Goal: Task Accomplishment & Management: Use online tool/utility

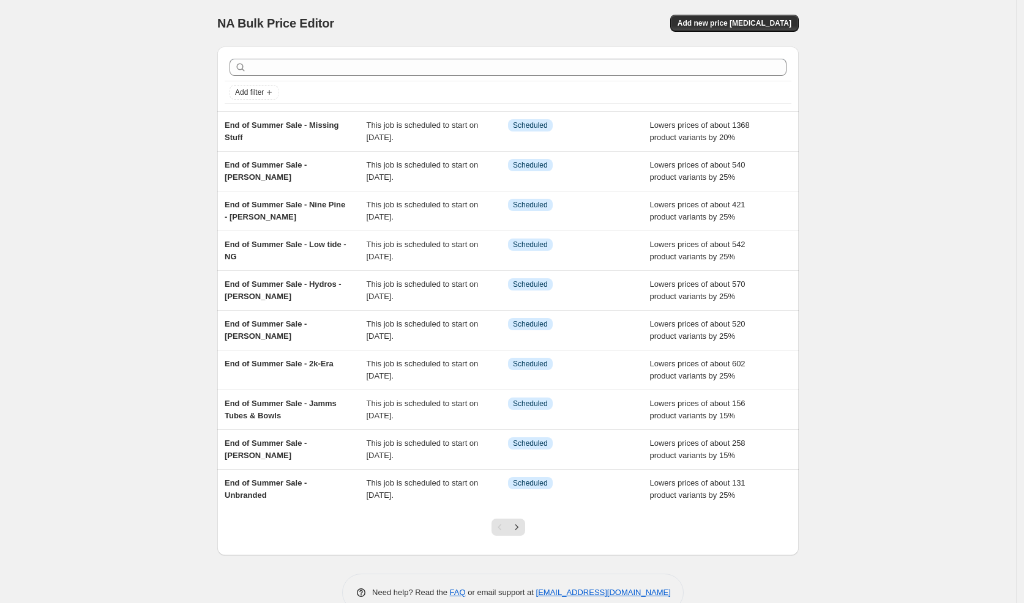
scroll to position [1, 0]
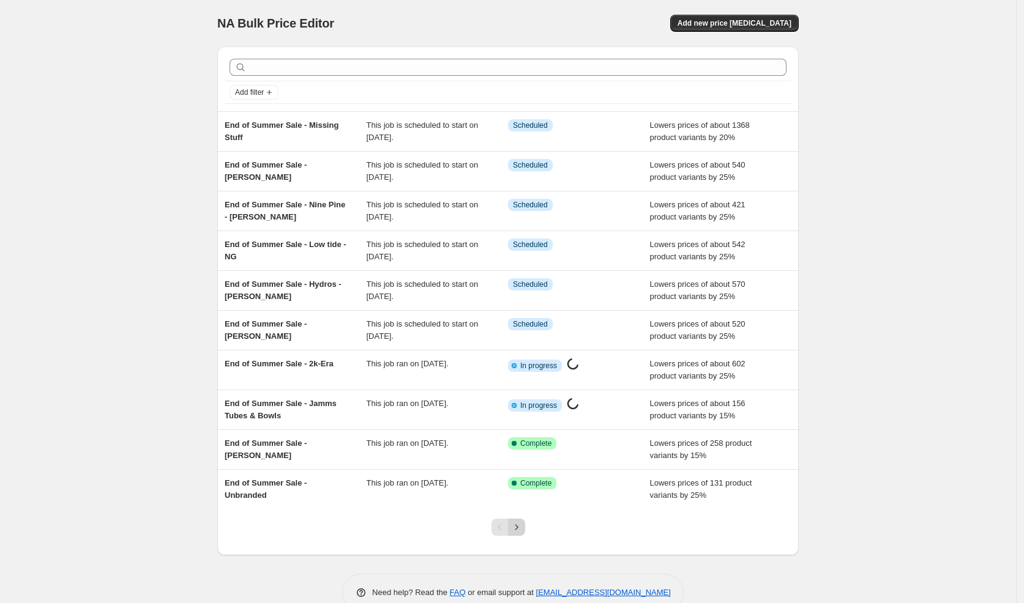
click at [523, 528] on icon "Next" at bounding box center [516, 527] width 12 height 12
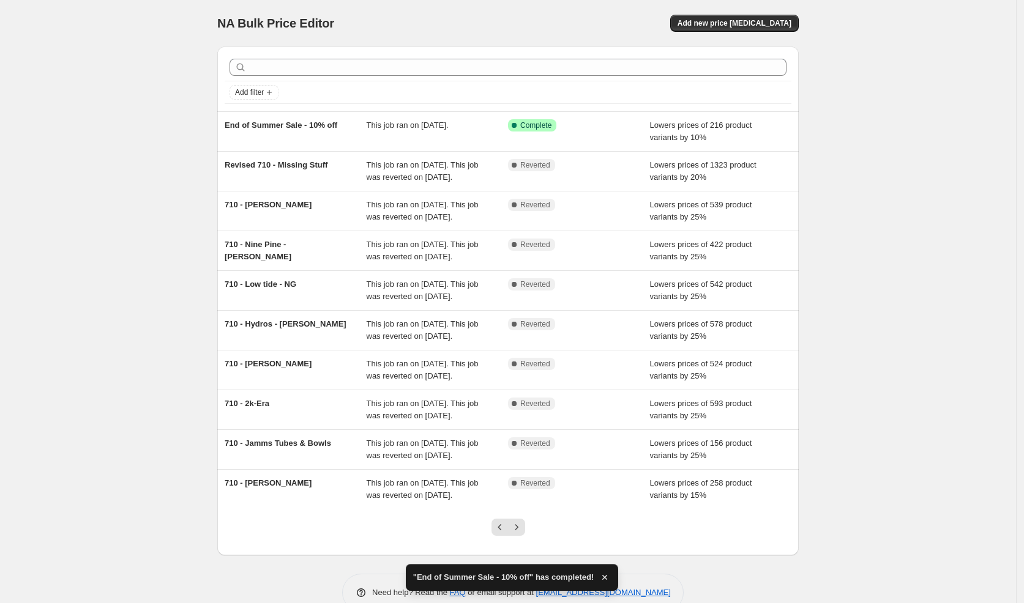
click at [504, 430] on div "710 - 2k-Era This job ran on July 10, 2025. This job was reverted on July 14, 2…" at bounding box center [507, 409] width 581 height 39
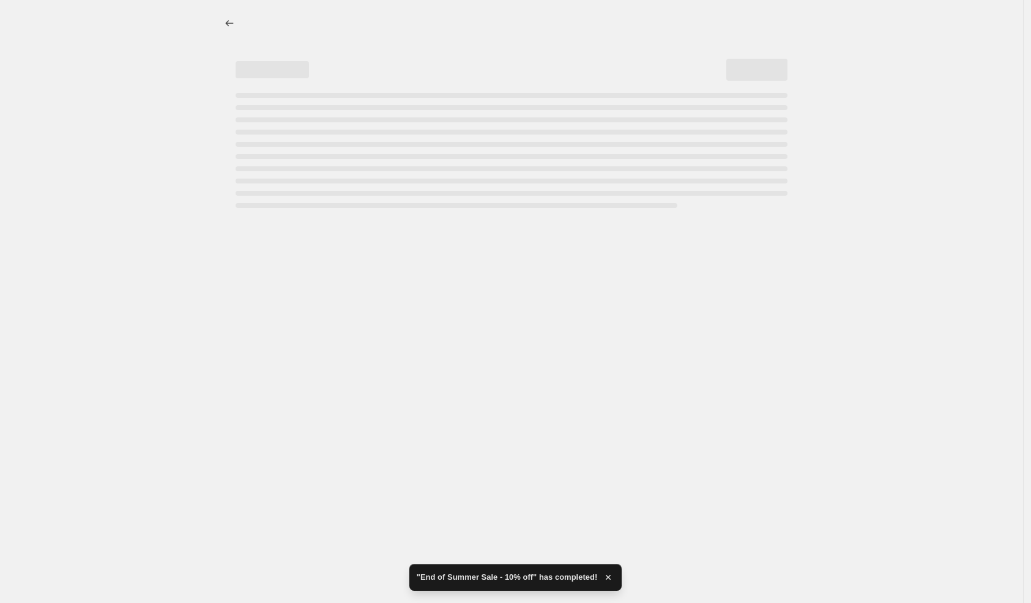
select select "percentage"
select select "vendor"
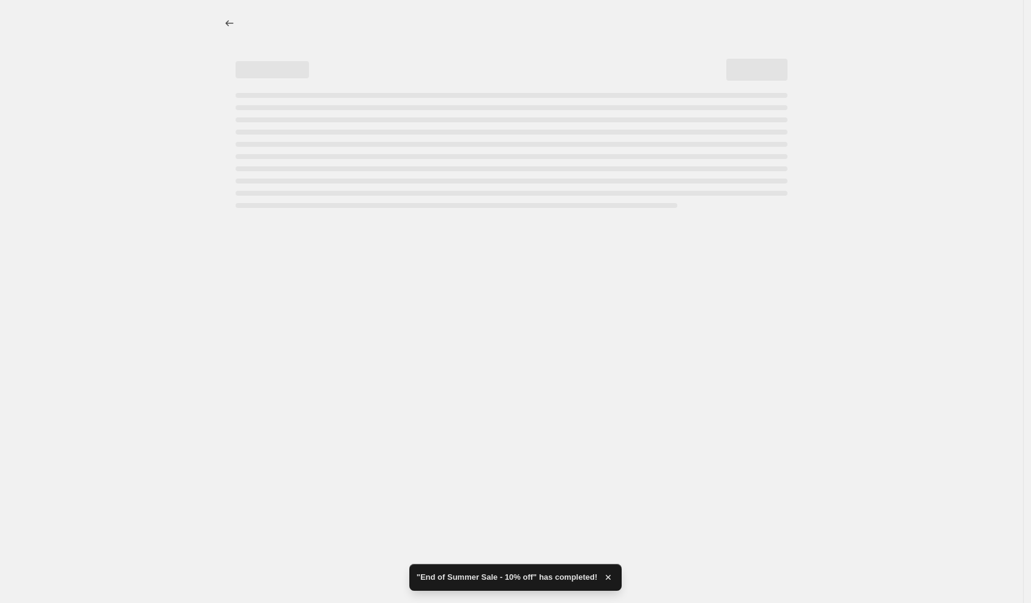
select select "vendor"
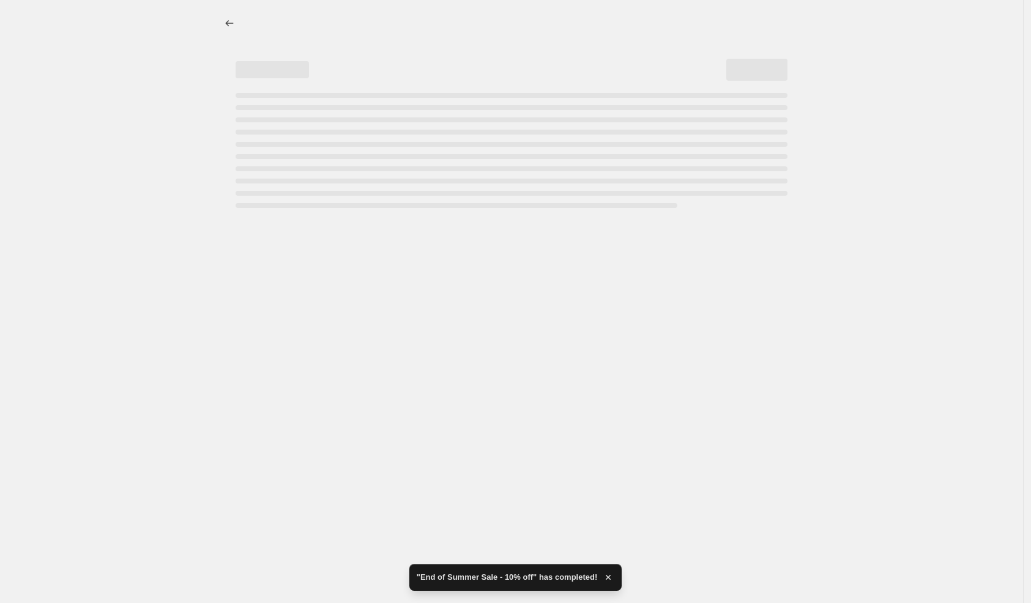
select select "vendor"
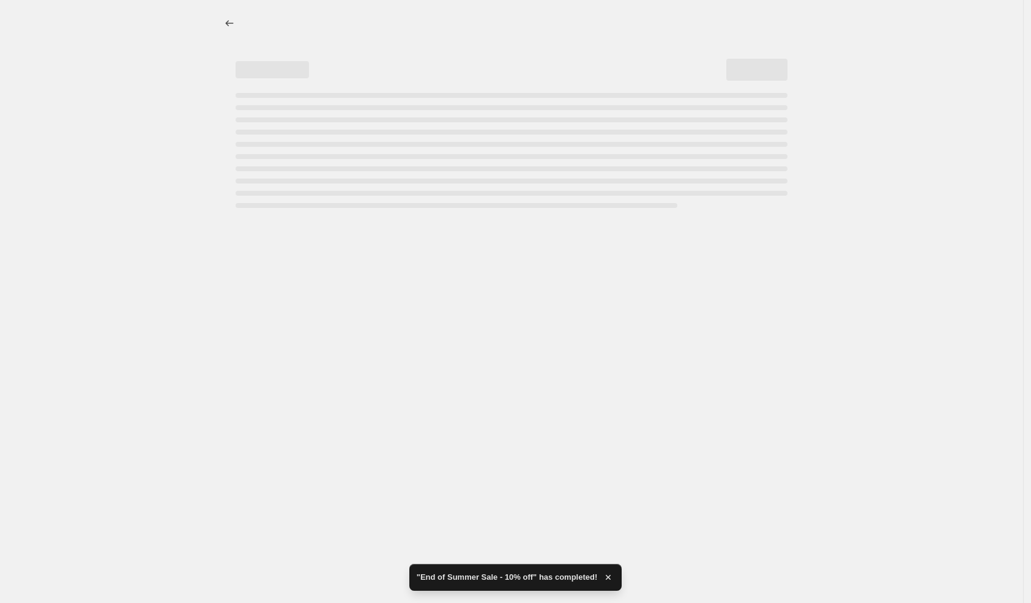
select select "vendor"
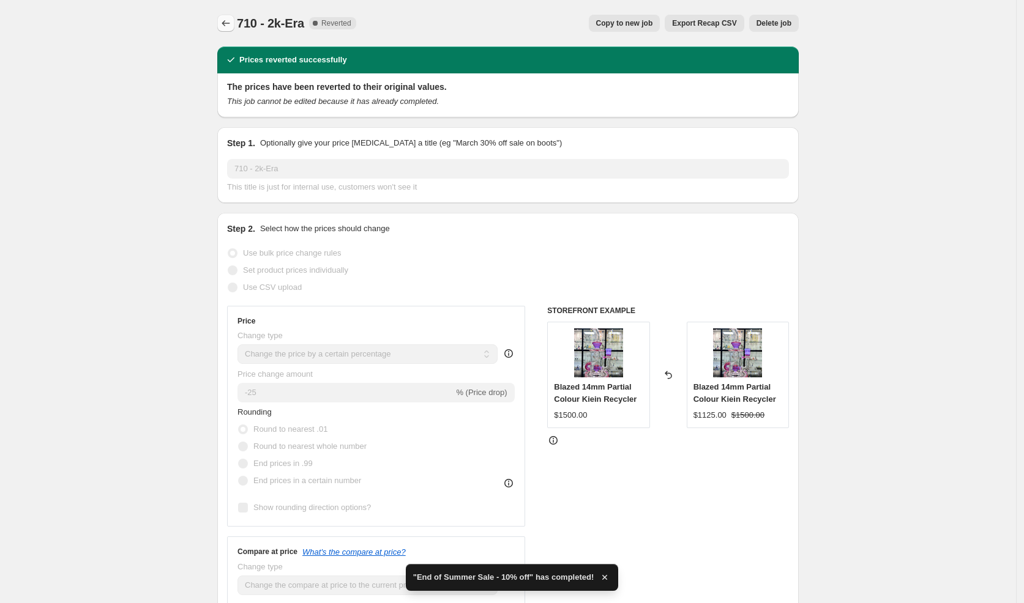
click at [231, 24] on icon "Price change jobs" at bounding box center [226, 23] width 12 height 12
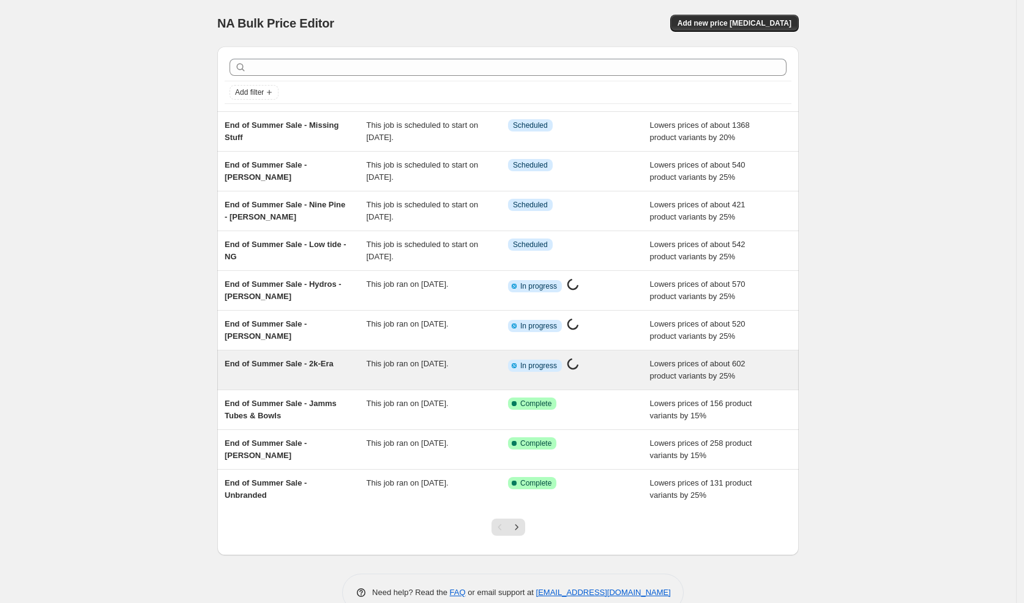
click at [308, 374] on div "End of Summer Sale - 2k-Era" at bounding box center [296, 370] width 142 height 24
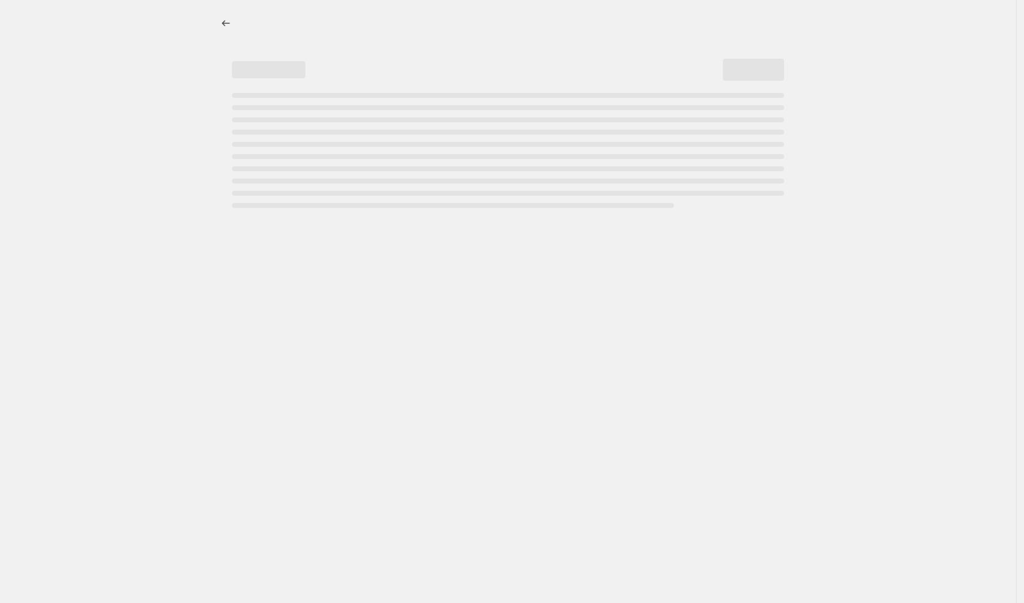
select select "percentage"
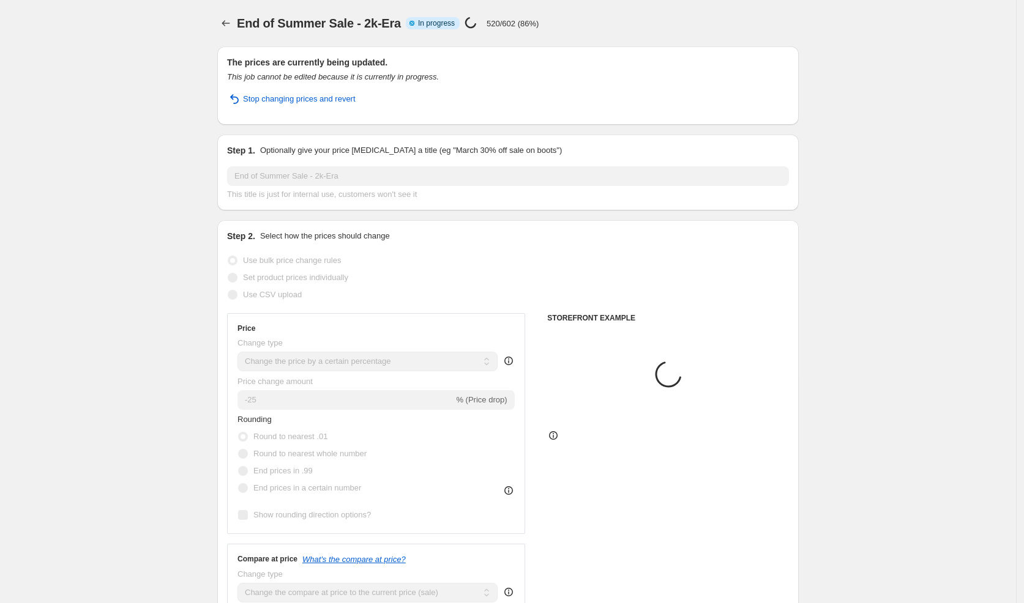
select select "vendor"
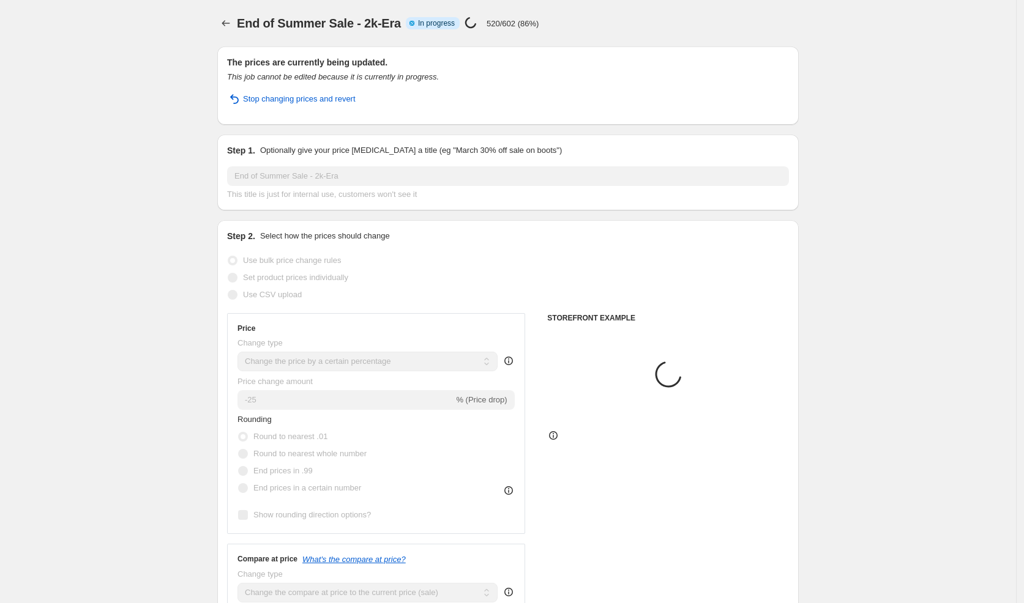
select select "vendor"
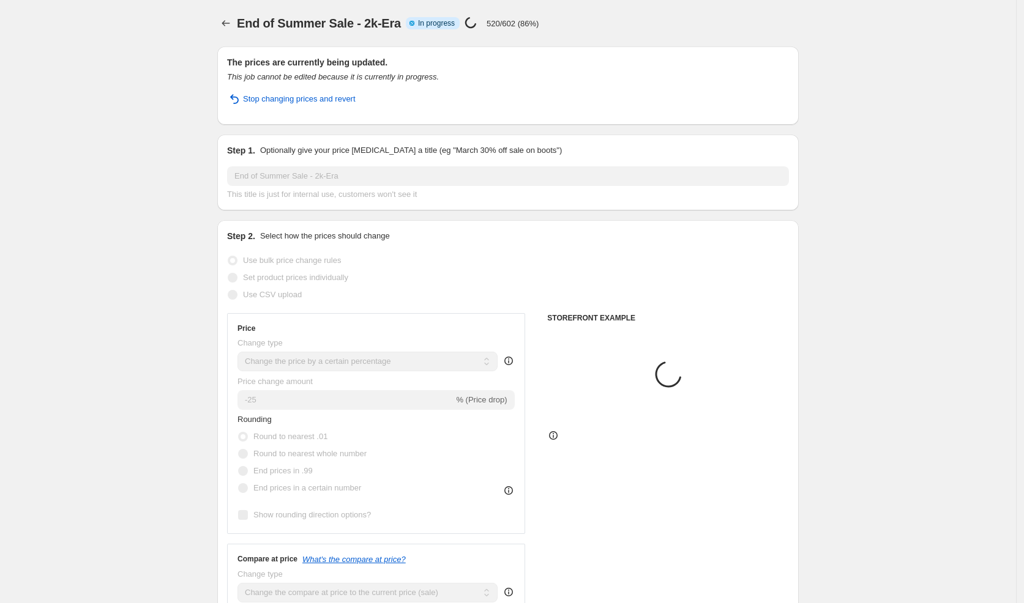
select select "vendor"
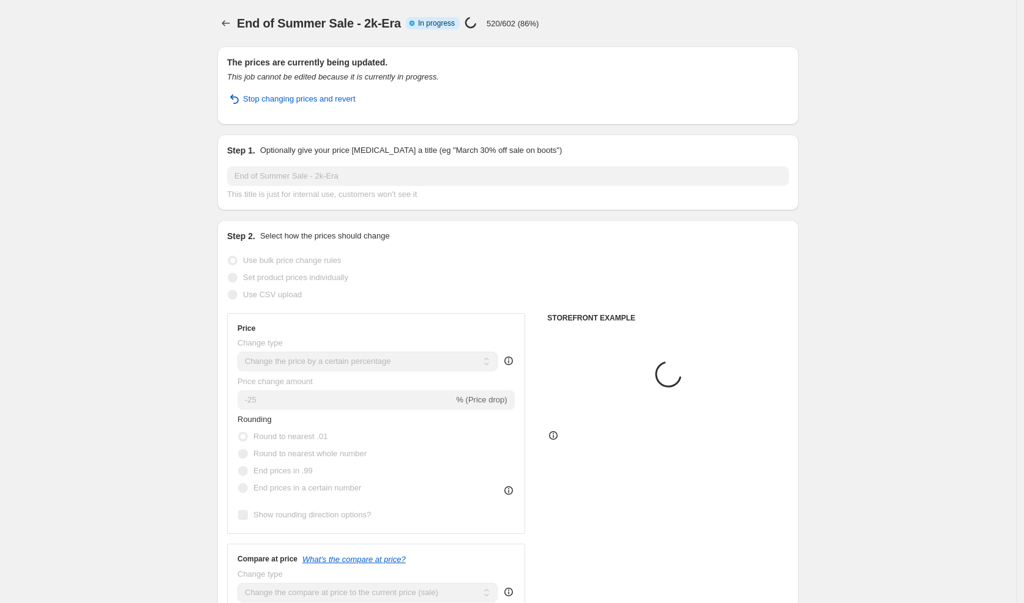
select select "vendor"
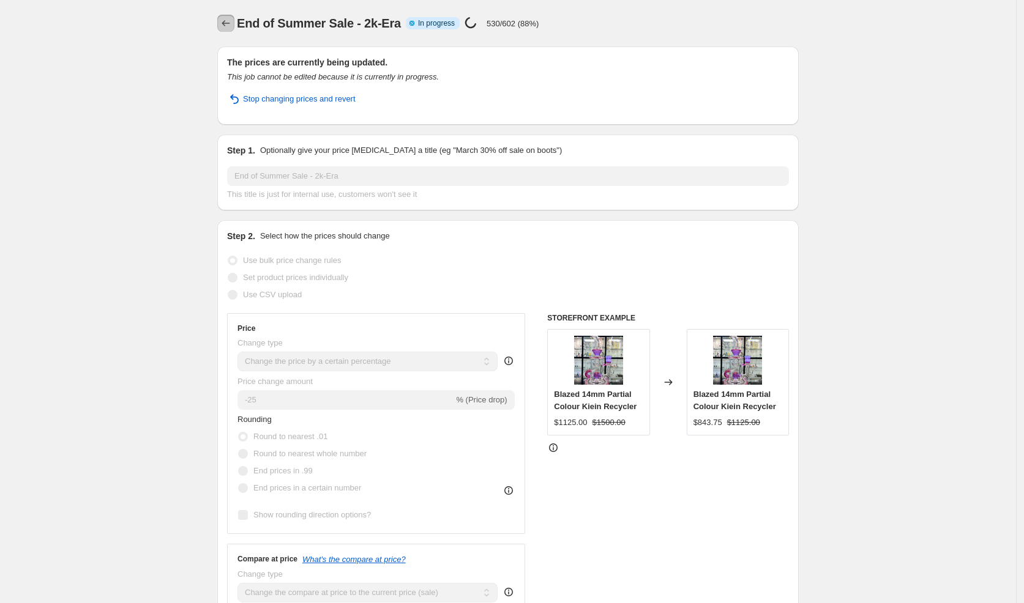
click at [229, 22] on icon "Price change jobs" at bounding box center [226, 23] width 12 height 12
